Goal: Task Accomplishment & Management: Manage account settings

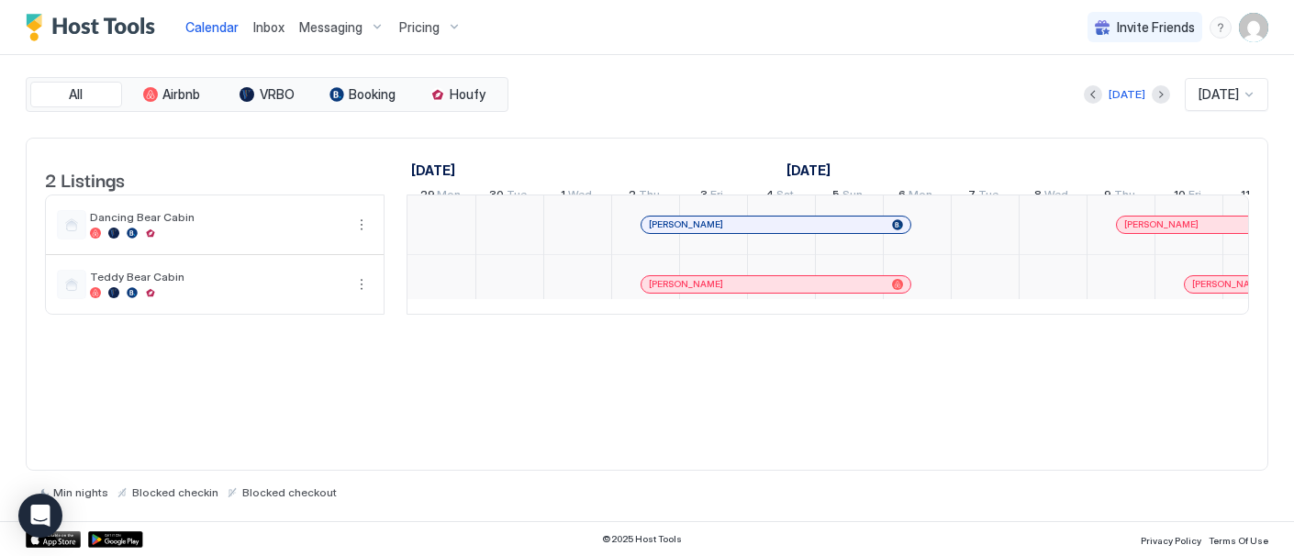
scroll to position [0, 1020]
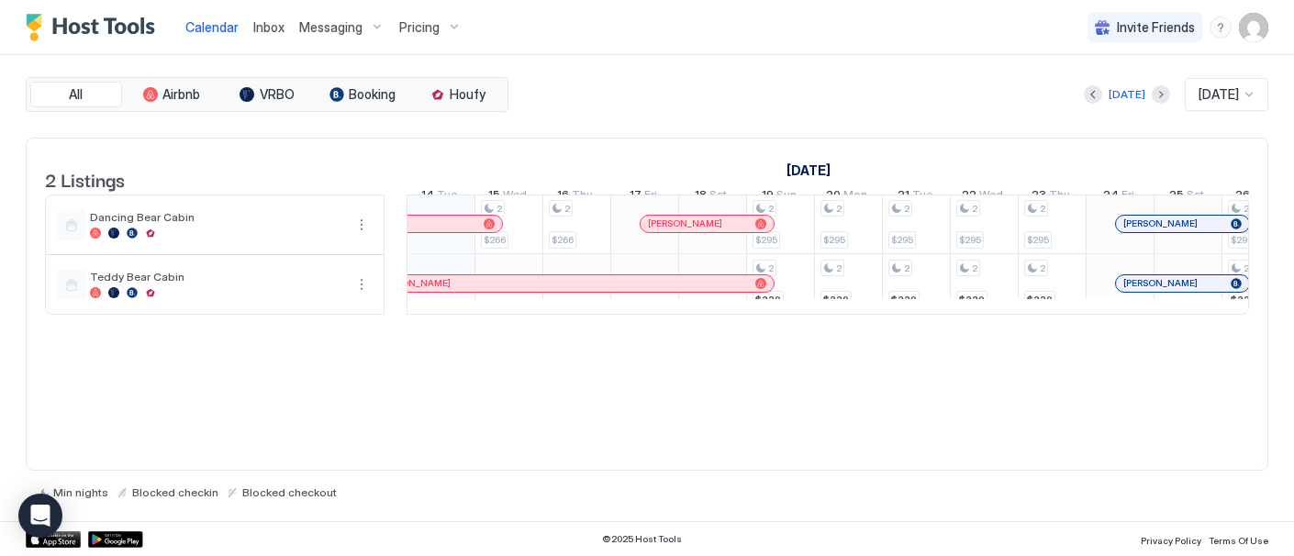
click at [443, 23] on div "Pricing" at bounding box center [430, 27] width 77 height 31
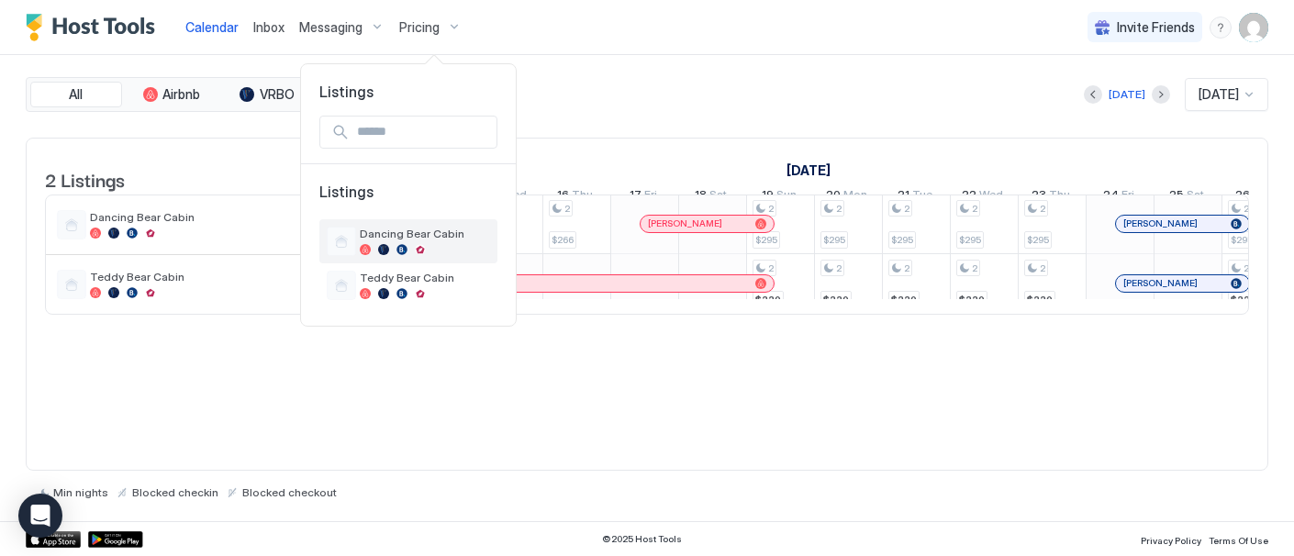
click at [402, 238] on span "Dancing Bear Cabin" at bounding box center [425, 234] width 130 height 14
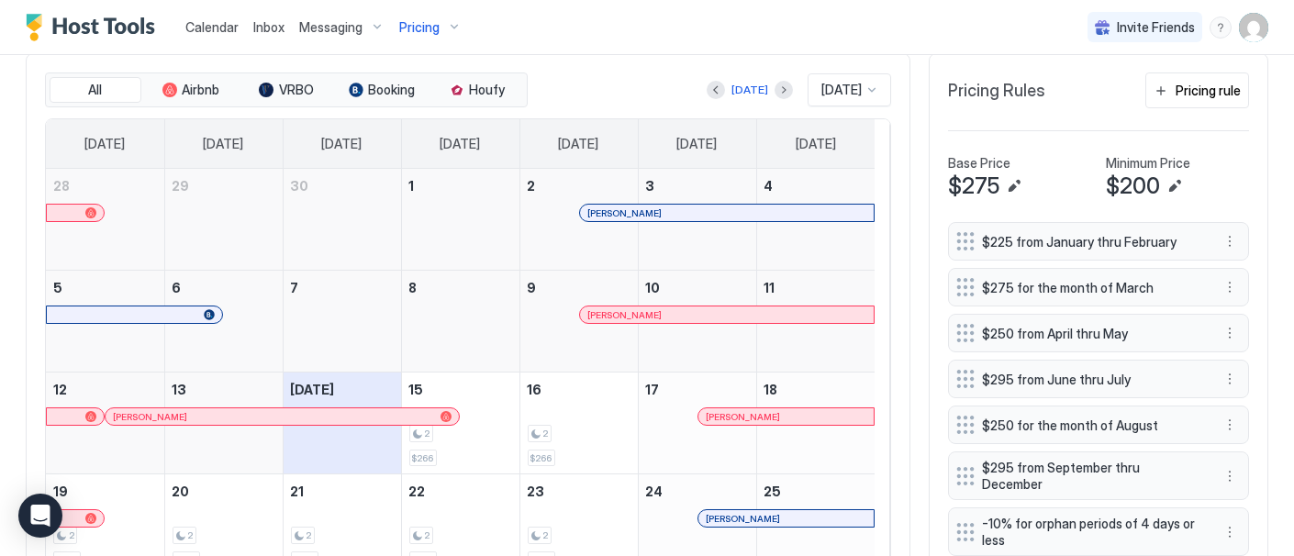
scroll to position [445, 0]
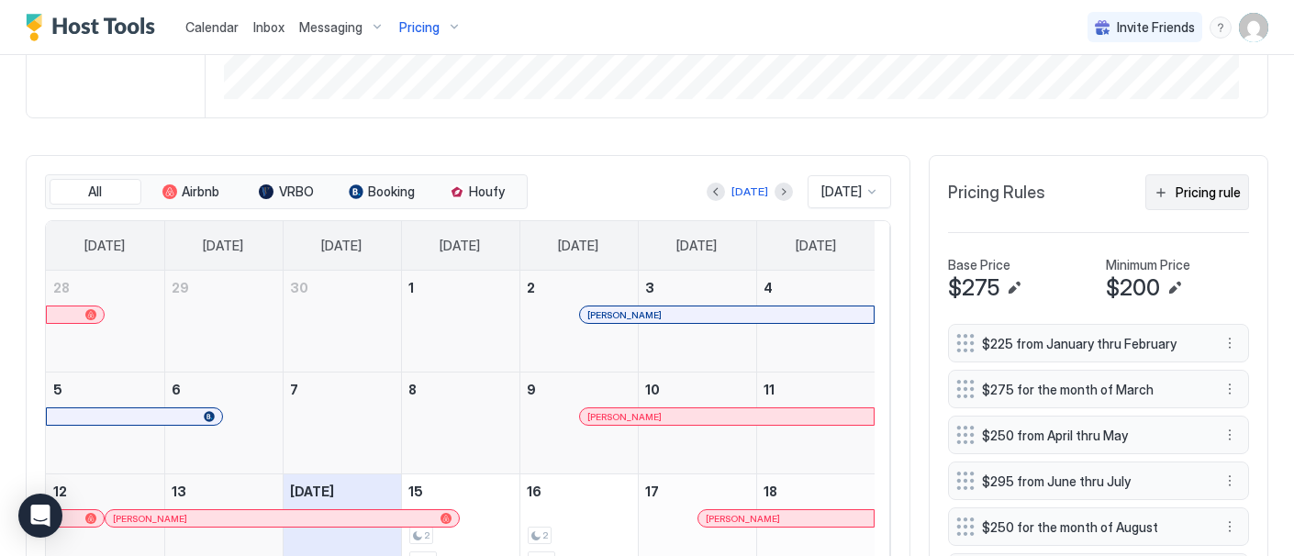
click at [1200, 202] on div "Pricing rule" at bounding box center [1208, 192] width 65 height 19
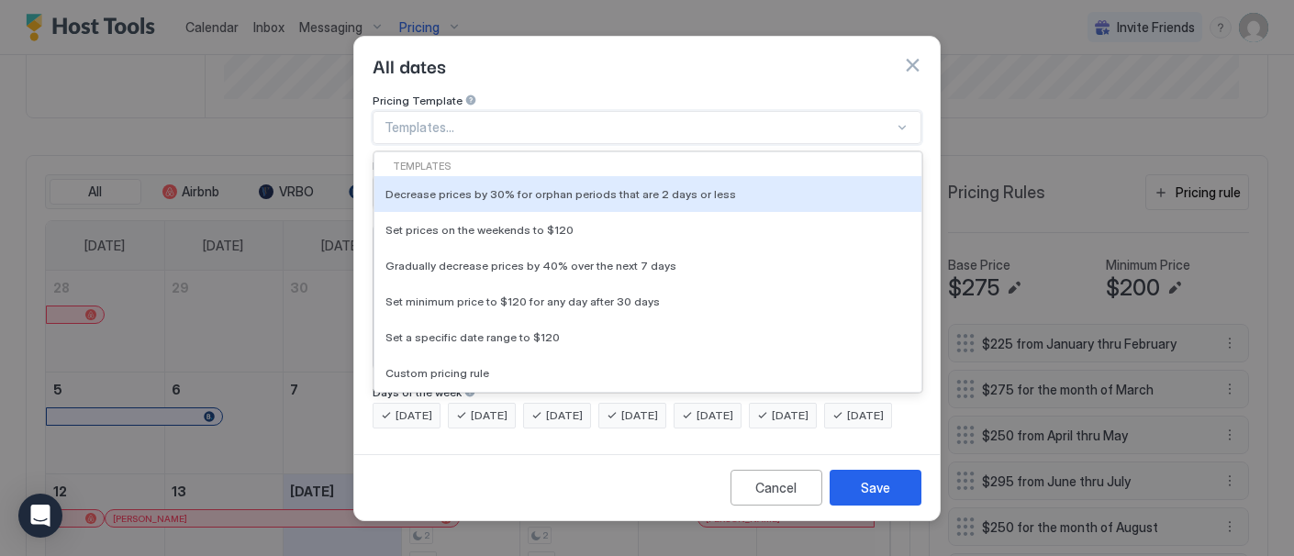
click at [903, 120] on div at bounding box center [902, 127] width 15 height 15
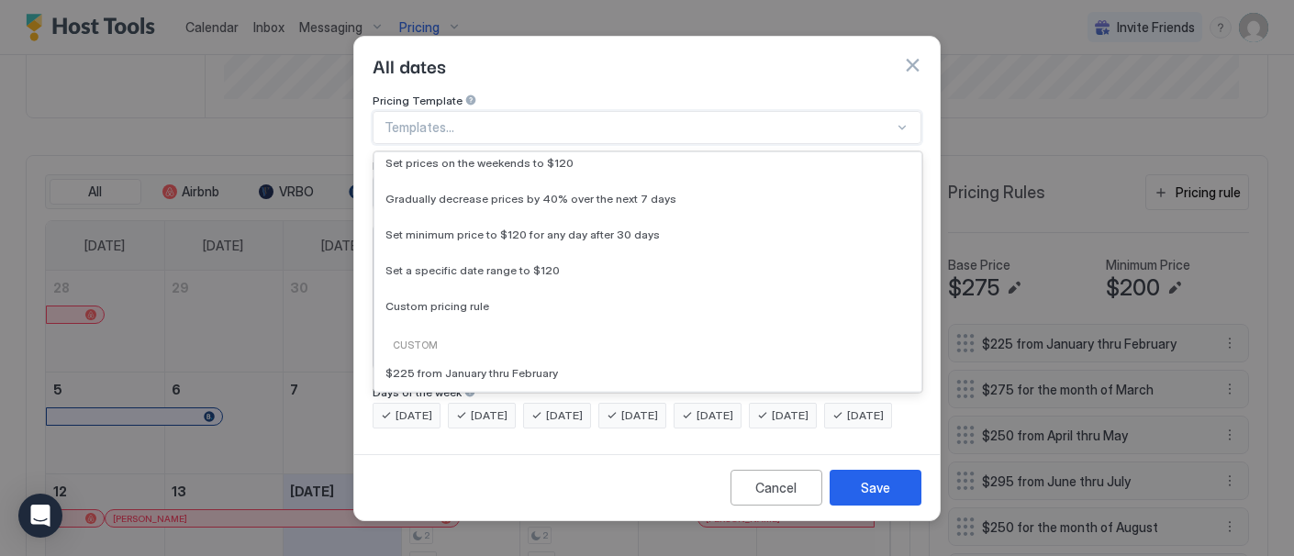
scroll to position [64, 0]
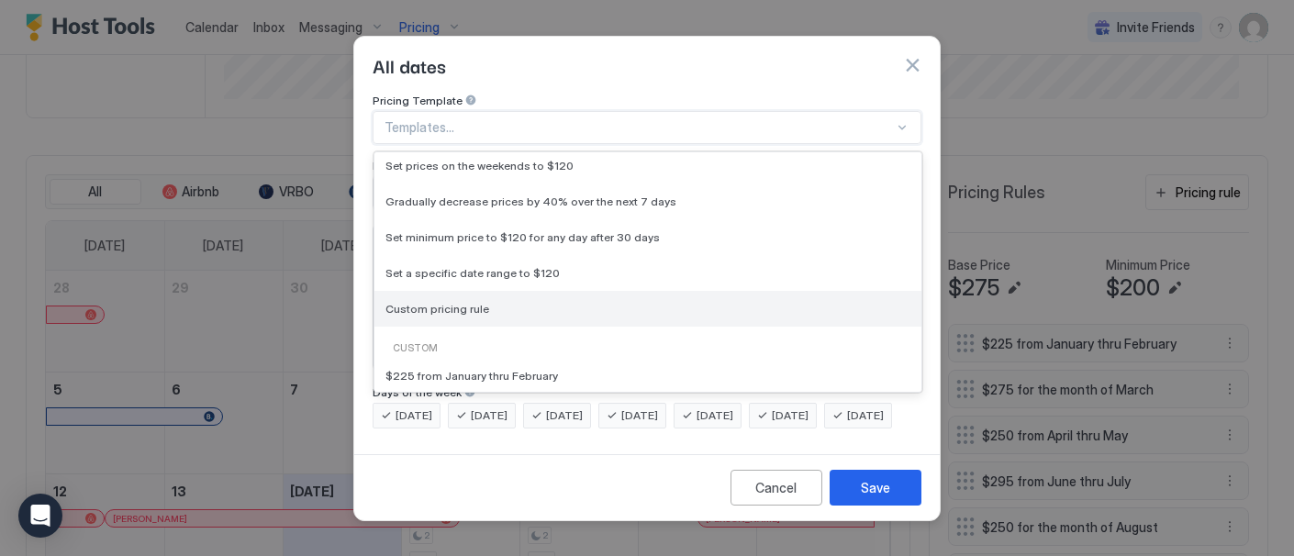
click at [471, 302] on span "Custom pricing rule" at bounding box center [437, 309] width 104 height 14
type input "***"
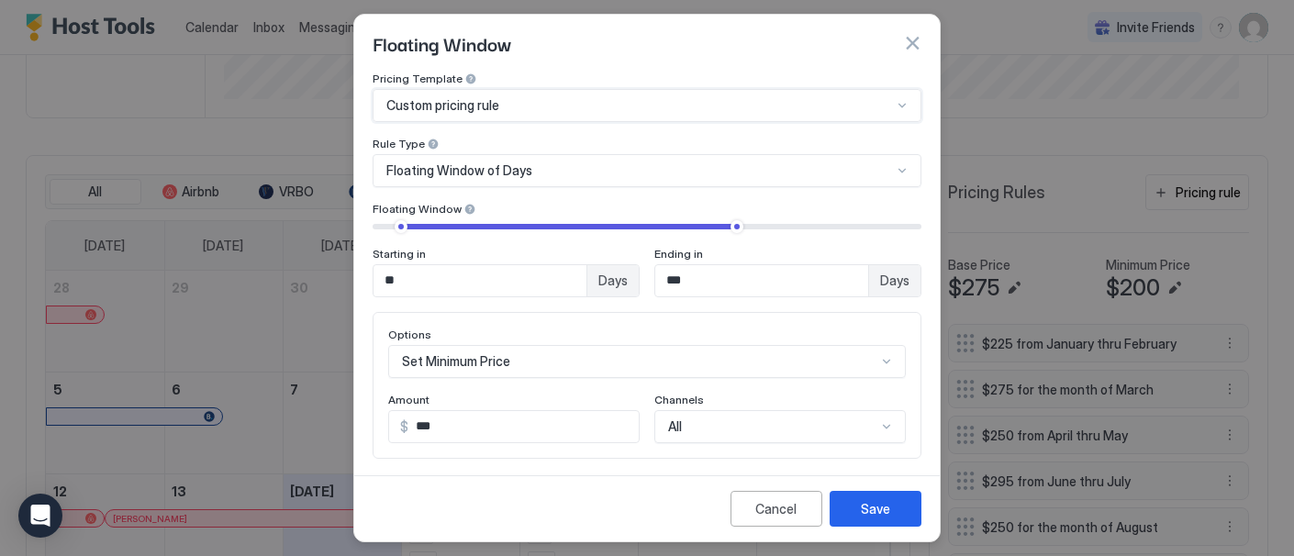
scroll to position [95, 0]
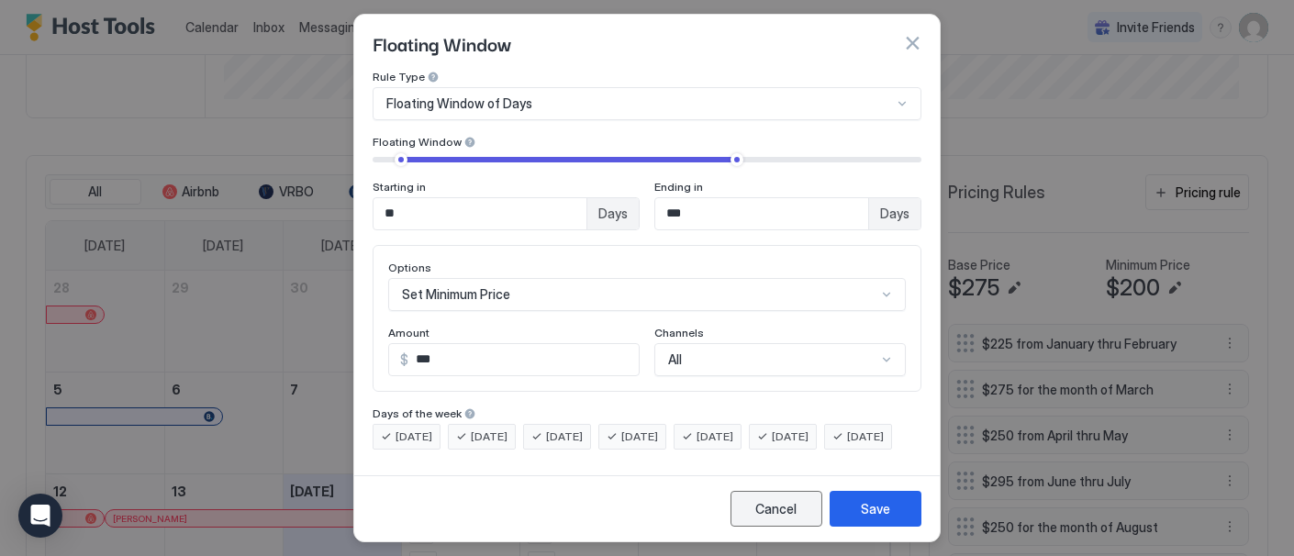
click at [768, 508] on div "Cancel" at bounding box center [776, 508] width 41 height 19
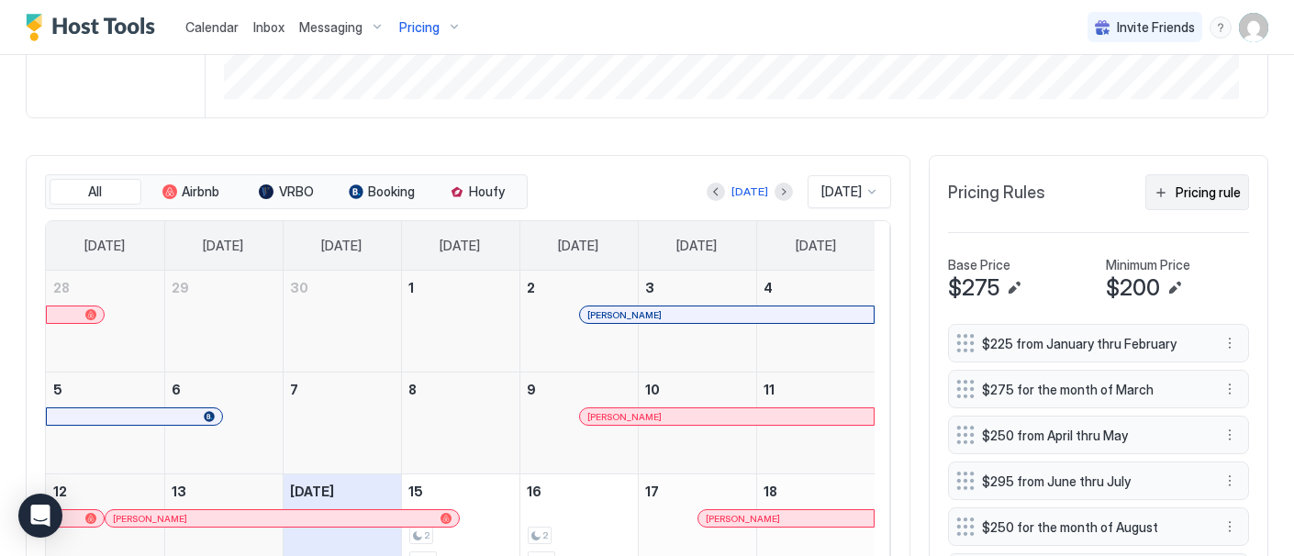
click at [1179, 202] on div "Pricing rule" at bounding box center [1208, 192] width 65 height 19
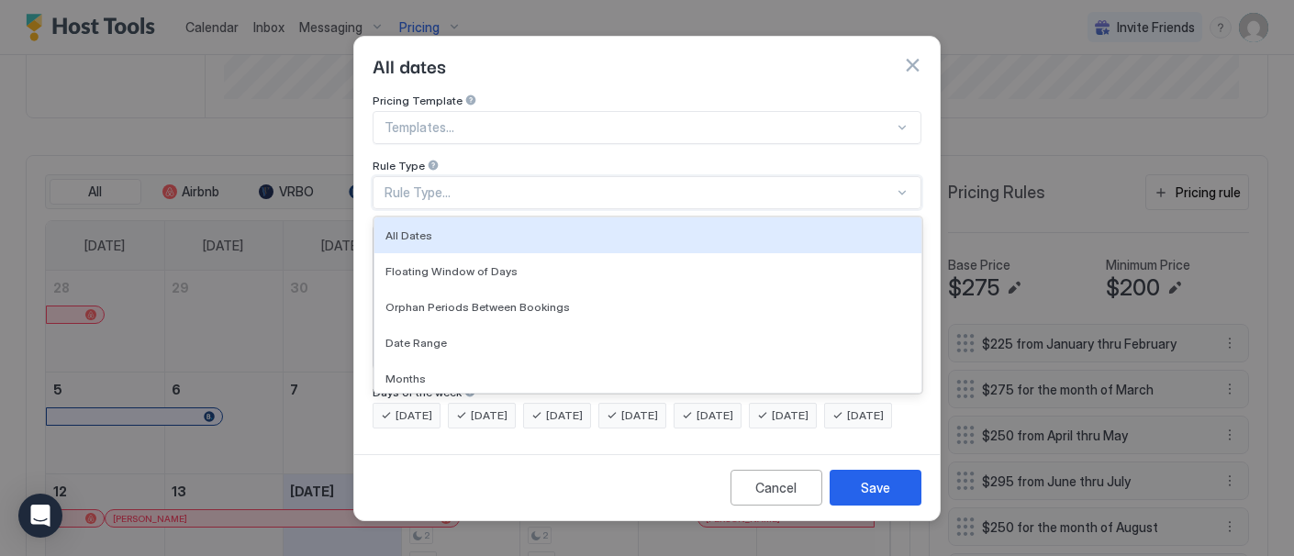
click at [901, 185] on div at bounding box center [902, 192] width 15 height 15
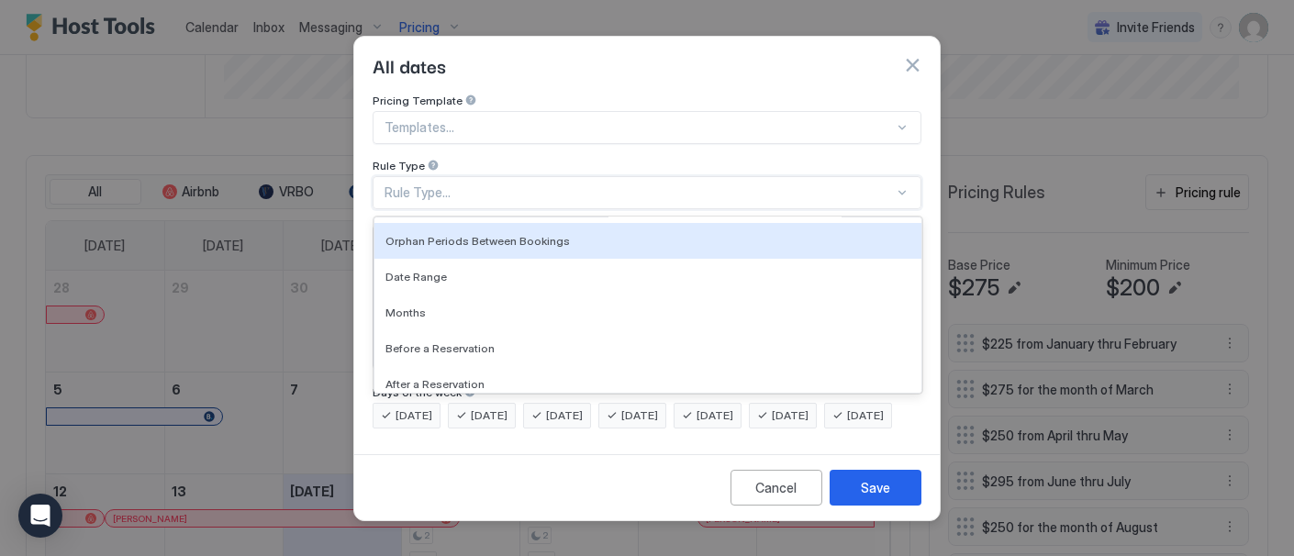
scroll to position [74, 0]
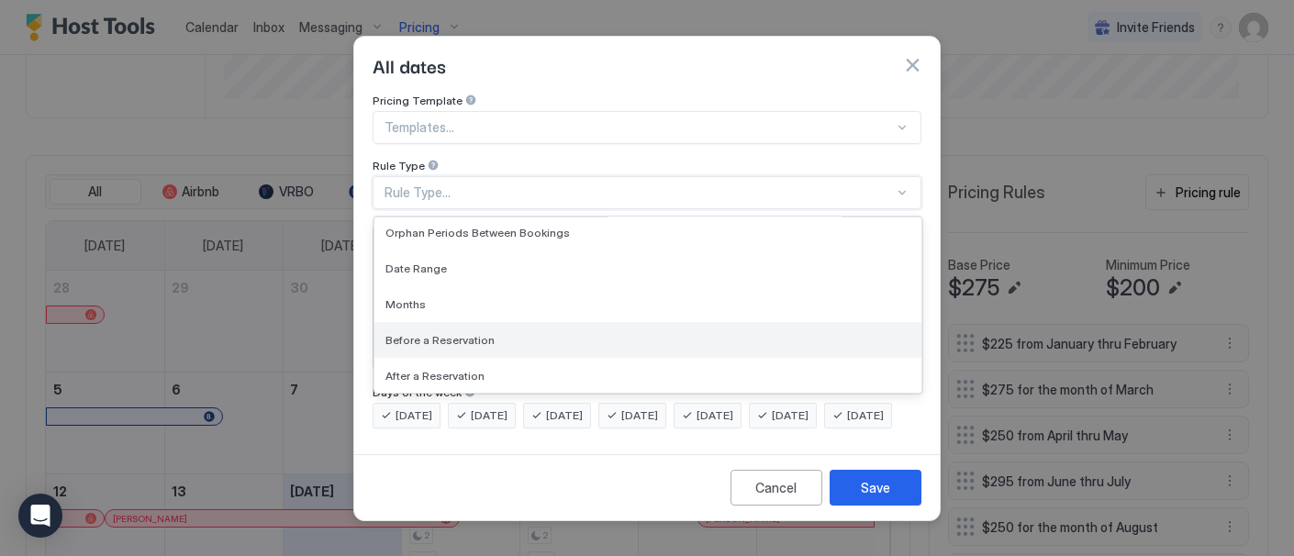
click at [507, 322] on div "Before a Reservation" at bounding box center [647, 340] width 547 height 36
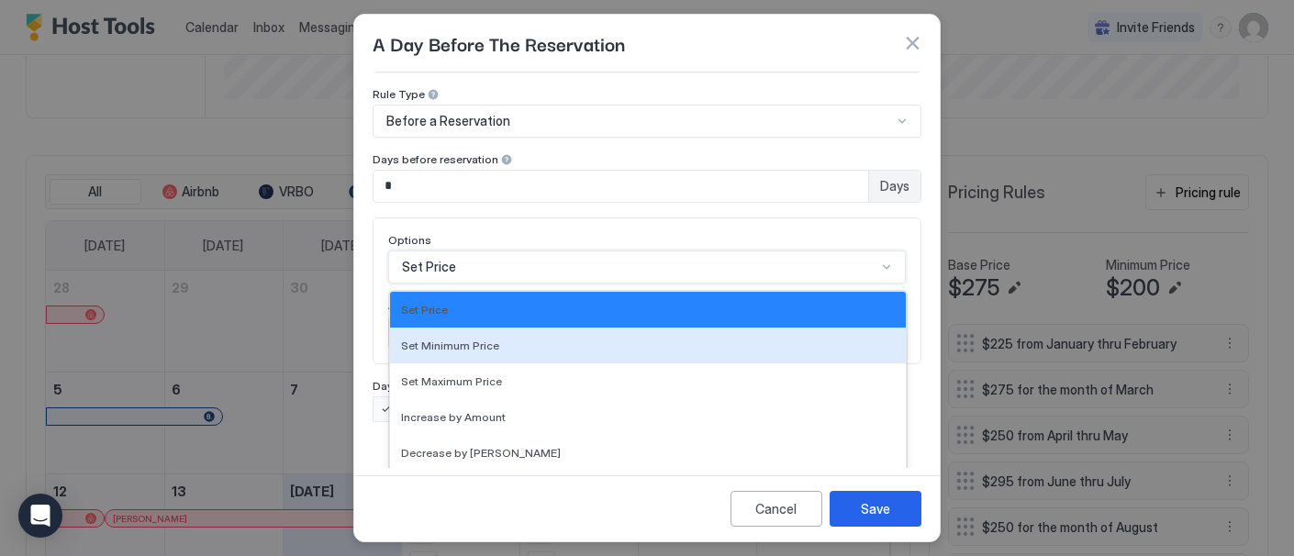
scroll to position [145, 0]
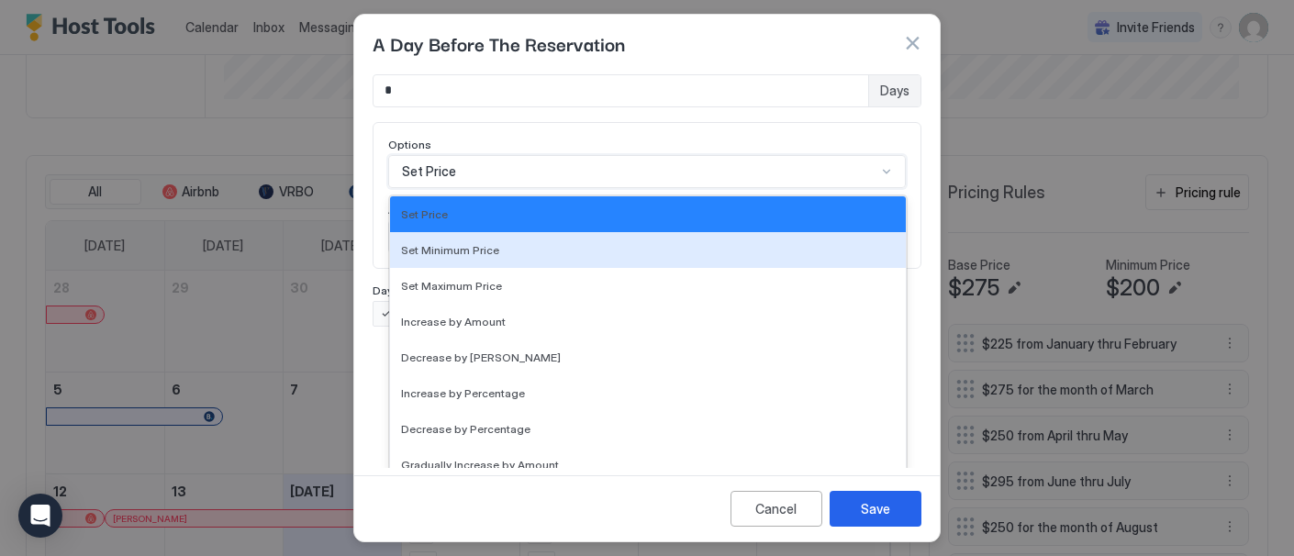
click at [872, 188] on div "17 results available. Use Up and Down to choose options, press Enter to select …" at bounding box center [647, 171] width 518 height 33
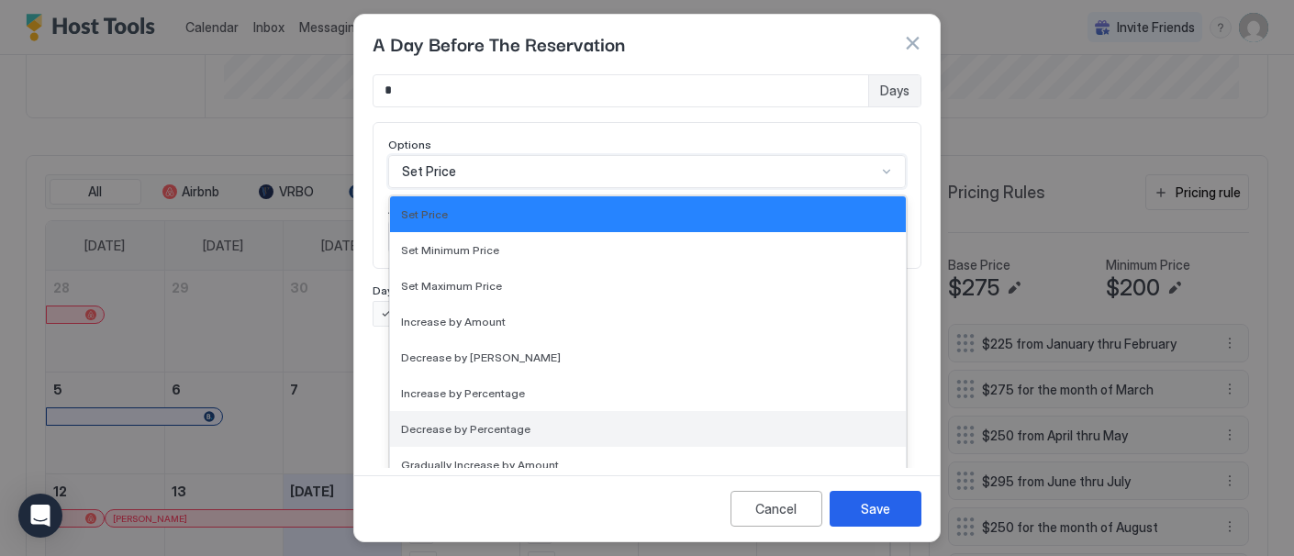
click at [493, 422] on span "Decrease by Percentage" at bounding box center [465, 429] width 129 height 14
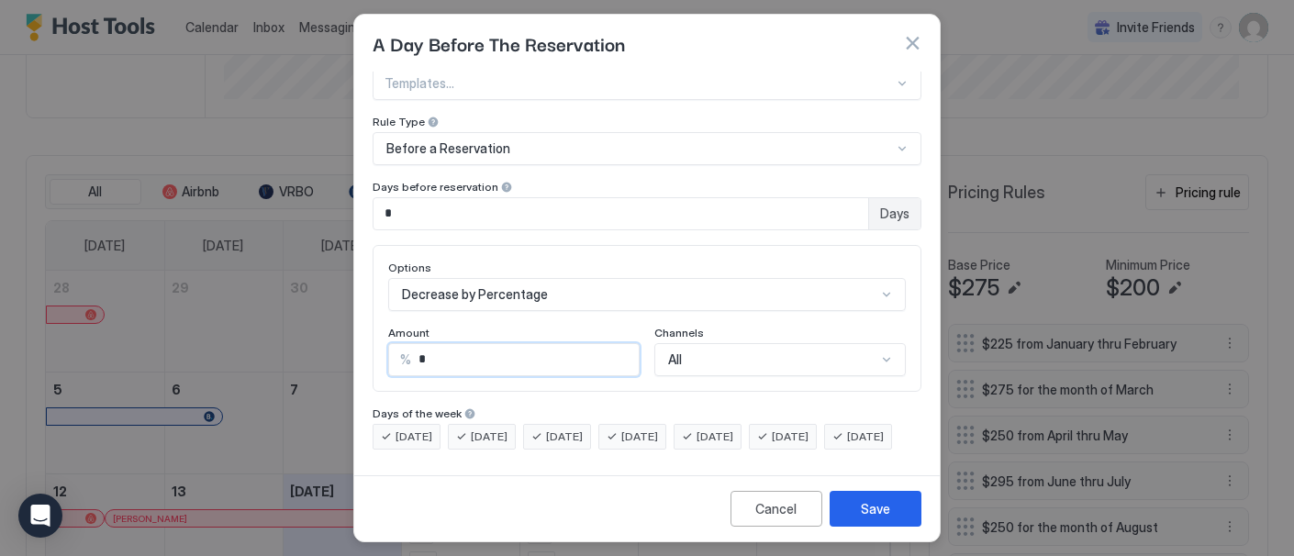
drag, startPoint x: 420, startPoint y: 329, endPoint x: 440, endPoint y: 329, distance: 20.2
click at [440, 344] on input "*" at bounding box center [525, 359] width 228 height 31
type input "**"
click at [567, 450] on div "[DATE] [DATE] [DATE] [DATE] [DATE] [DATE] [DATE]" at bounding box center [647, 437] width 549 height 26
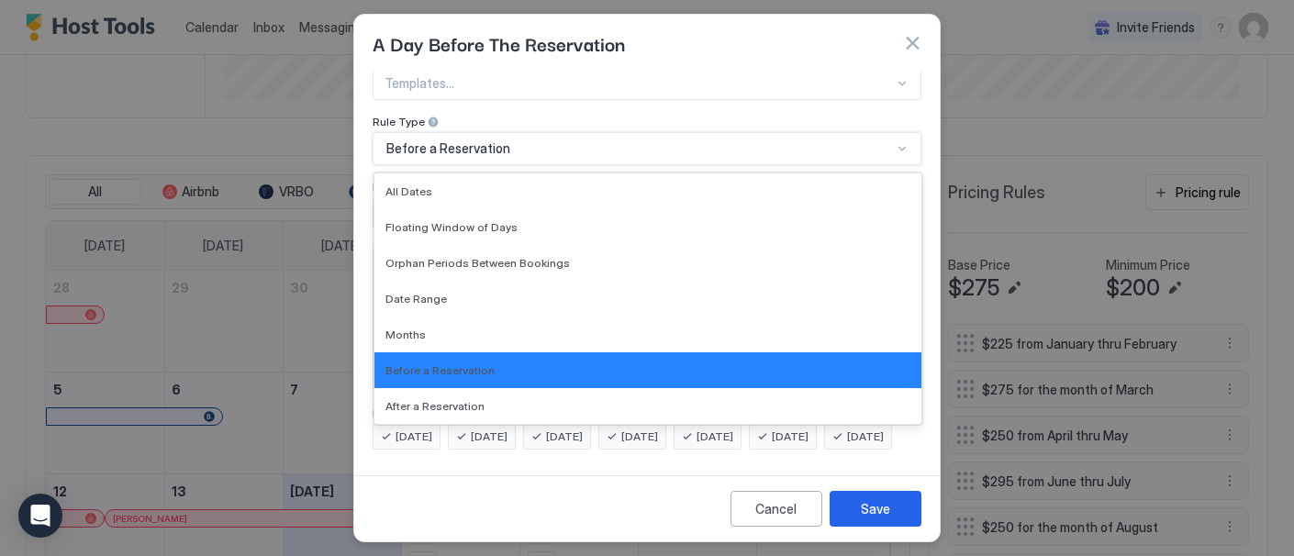
click at [895, 141] on div at bounding box center [902, 148] width 15 height 15
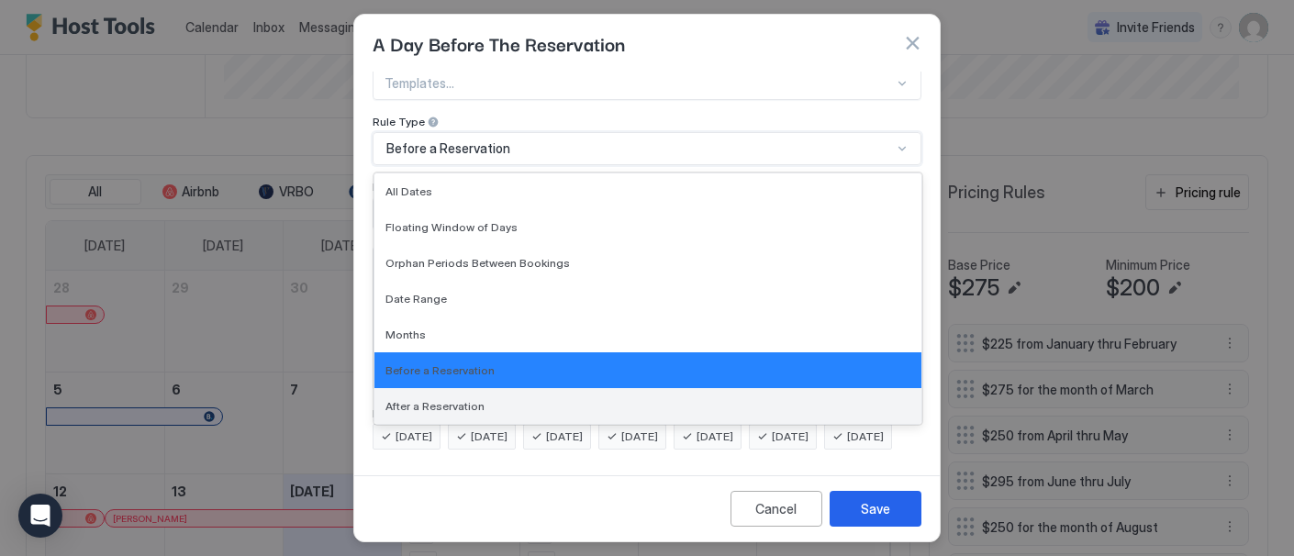
click at [456, 399] on span "After a Reservation" at bounding box center [434, 406] width 99 height 14
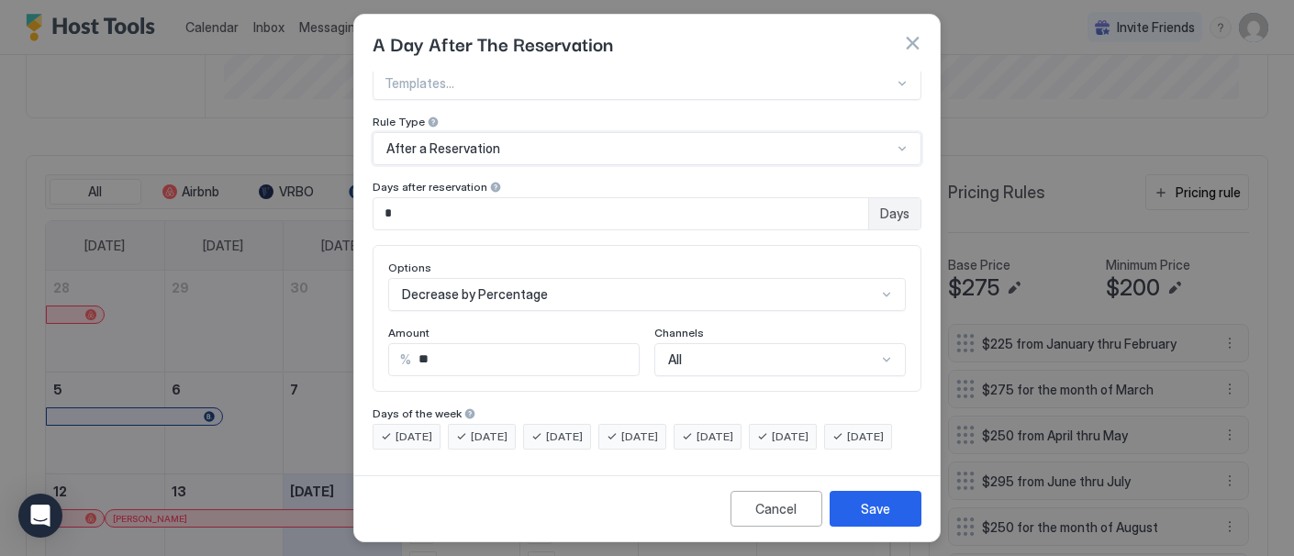
scroll to position [145, 0]
click at [873, 278] on div "Decrease by Percentage" at bounding box center [647, 294] width 518 height 33
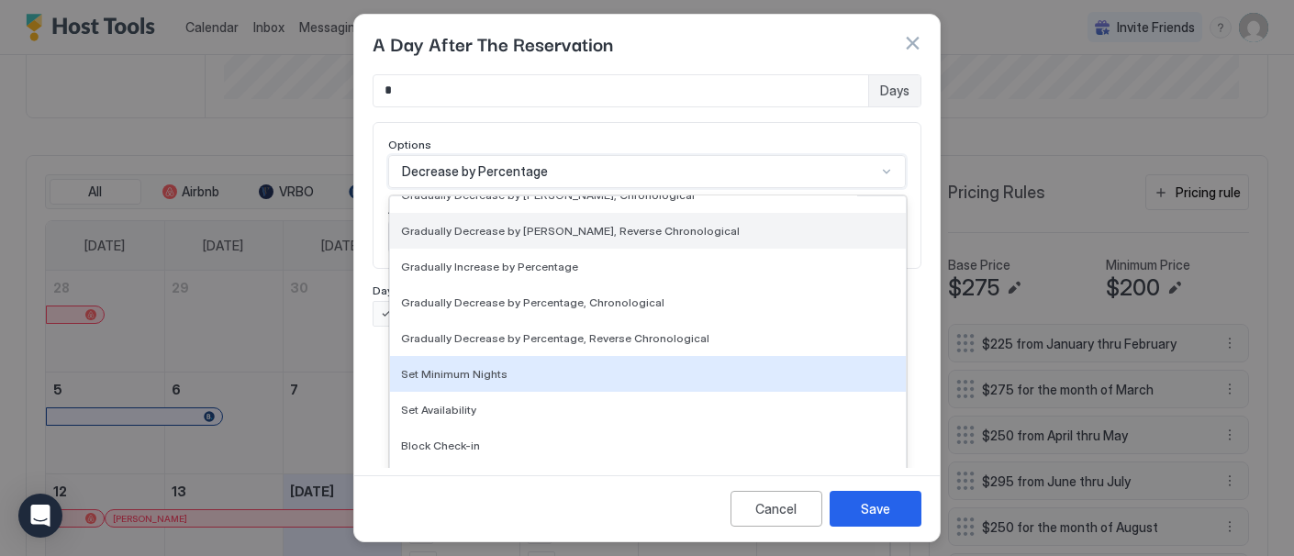
scroll to position [332, 0]
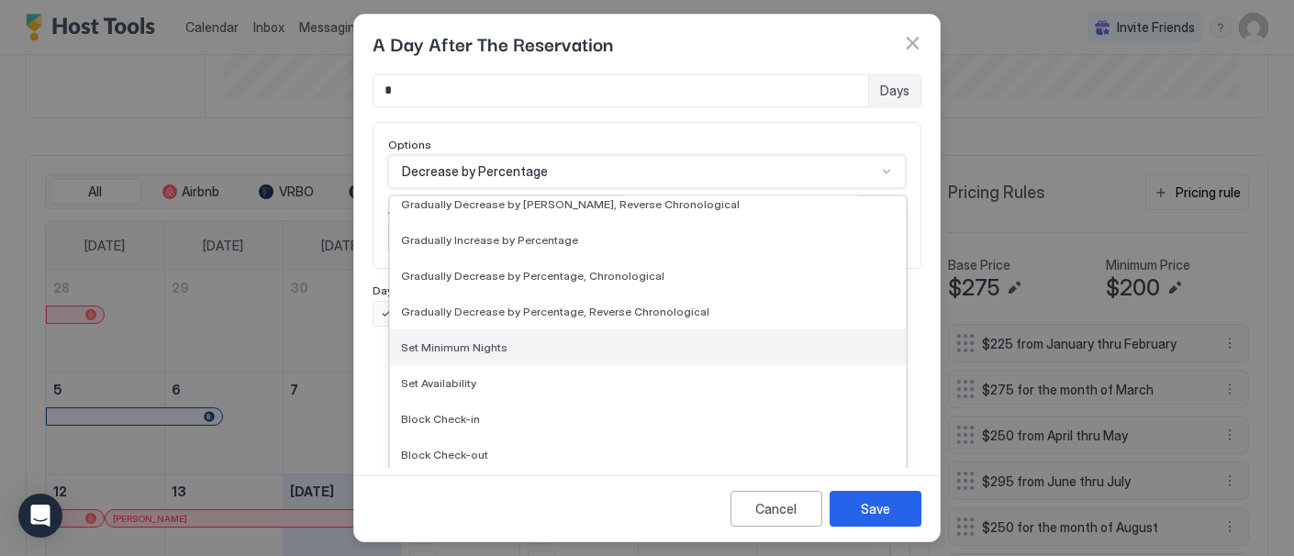
click at [504, 343] on div "Set Minimum Nights" at bounding box center [648, 347] width 494 height 14
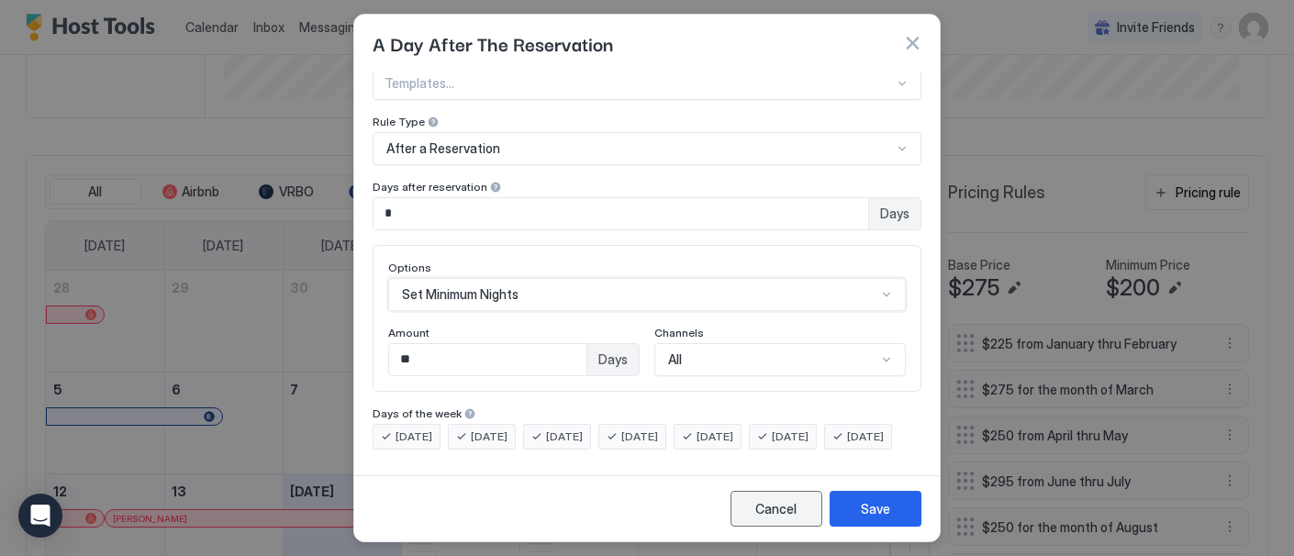
click at [767, 514] on div "Cancel" at bounding box center [776, 508] width 41 height 19
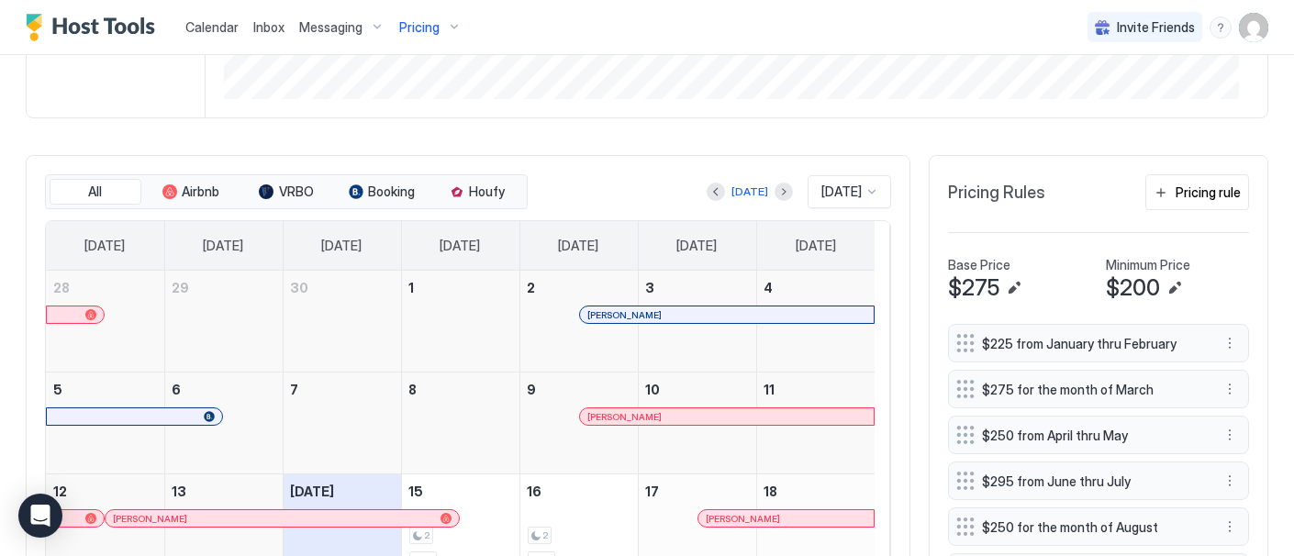
click at [226, 26] on span "Calendar" at bounding box center [211, 27] width 53 height 16
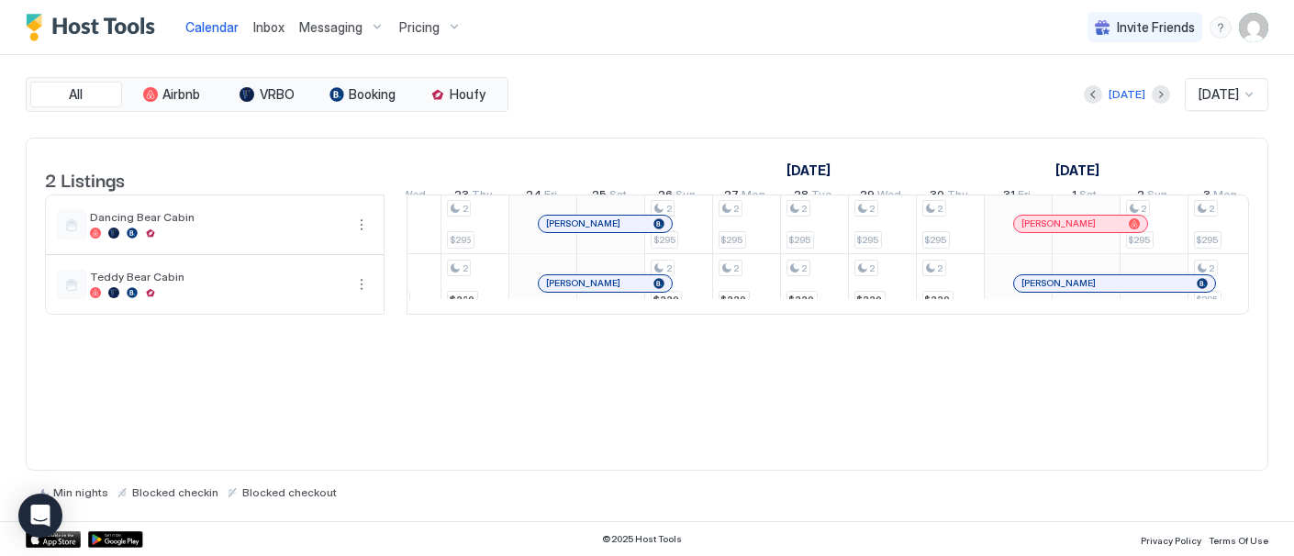
scroll to position [0, 1786]
